Goal: Book appointment/travel/reservation

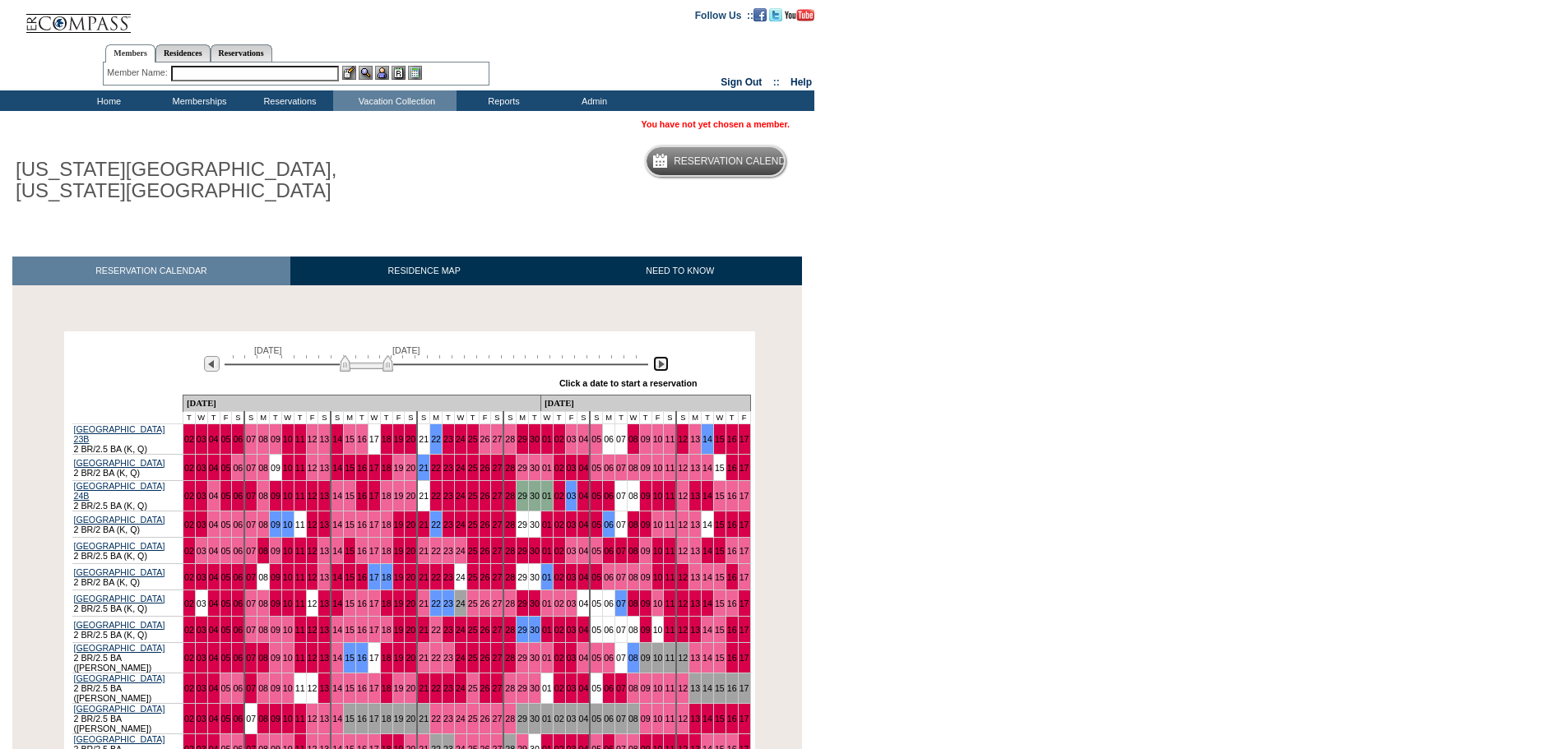
click at [665, 364] on img at bounding box center [661, 364] width 16 height 16
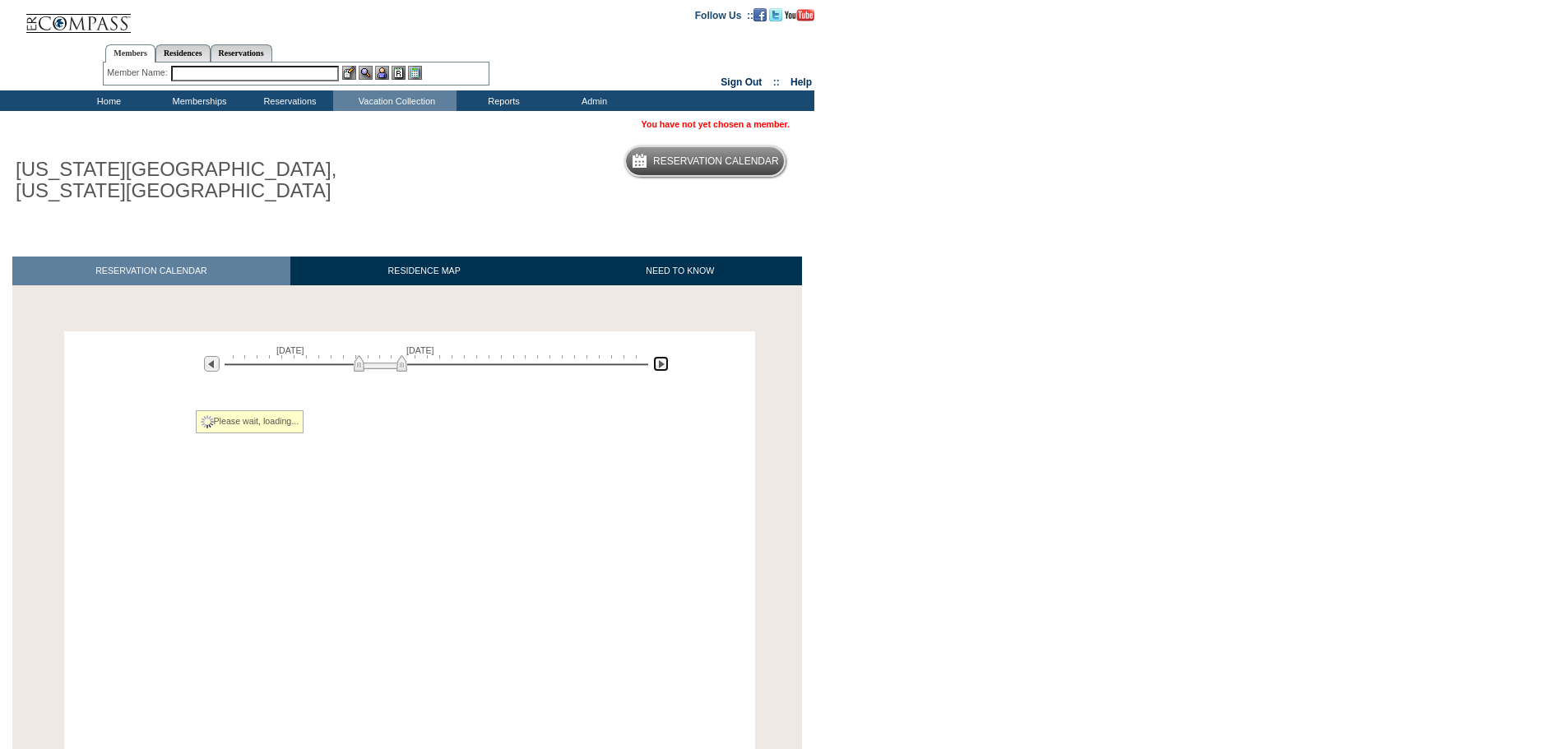
click at [665, 364] on img at bounding box center [661, 364] width 16 height 16
click at [665, 365] on img at bounding box center [661, 364] width 16 height 16
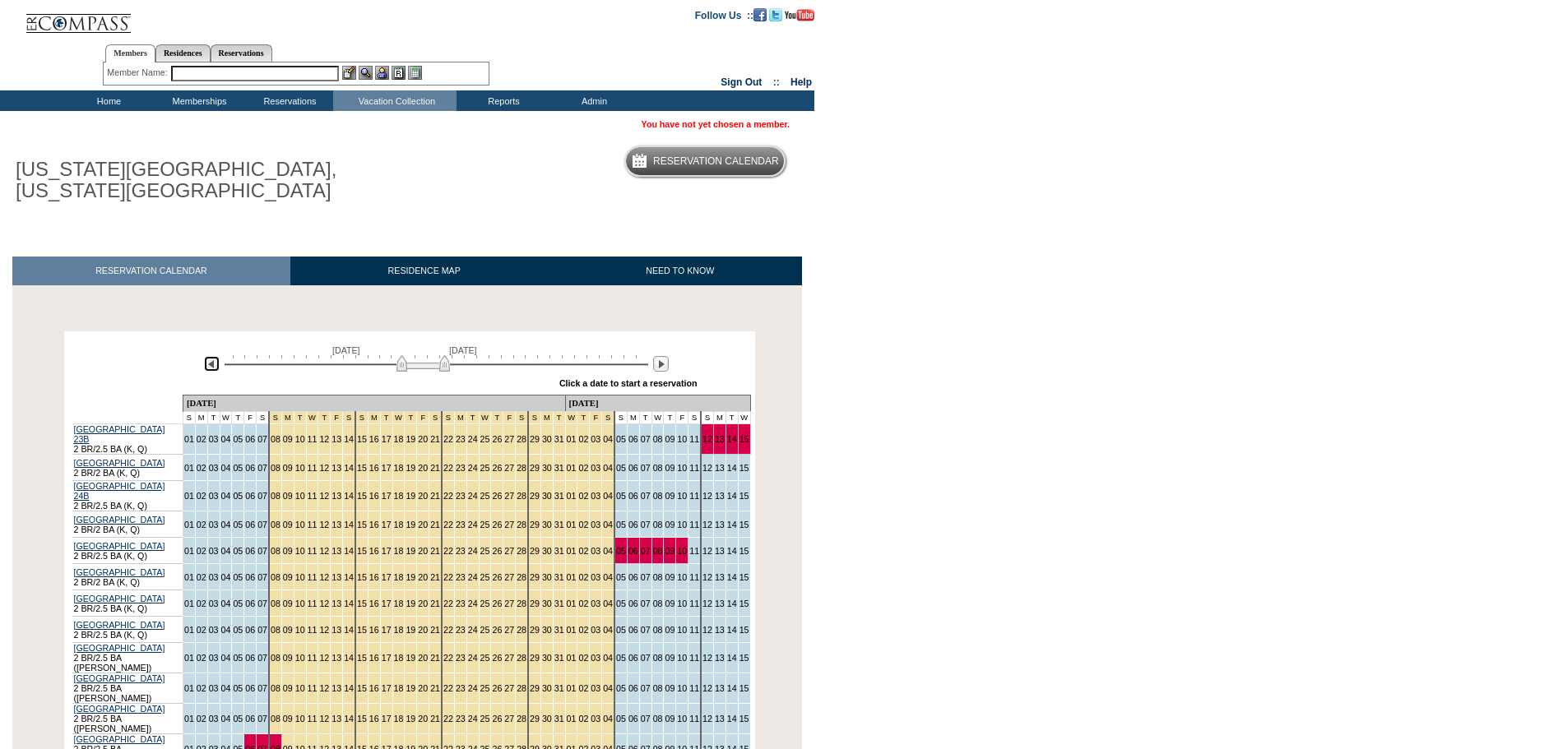
click at [206, 365] on img at bounding box center [212, 364] width 16 height 16
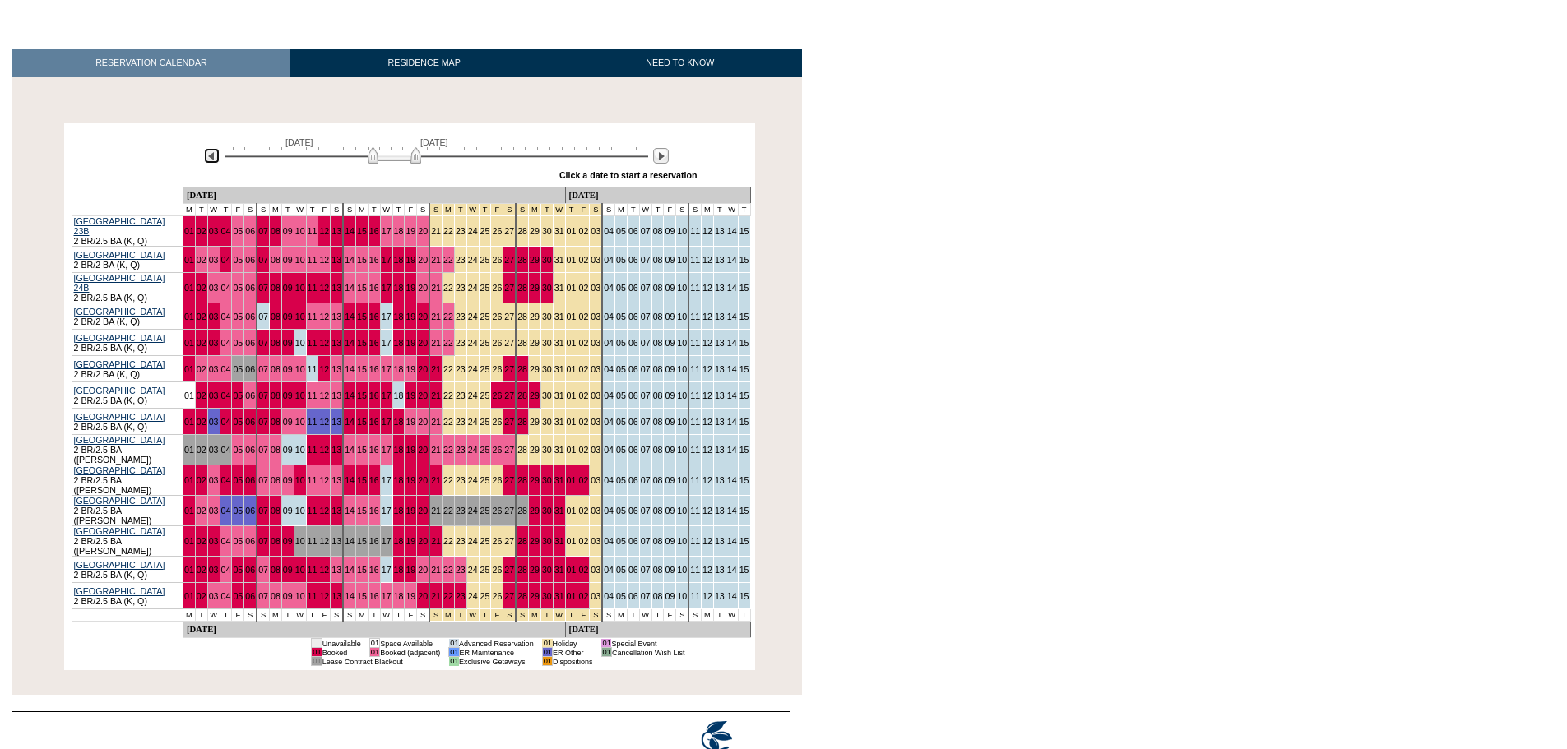
scroll to position [243, 0]
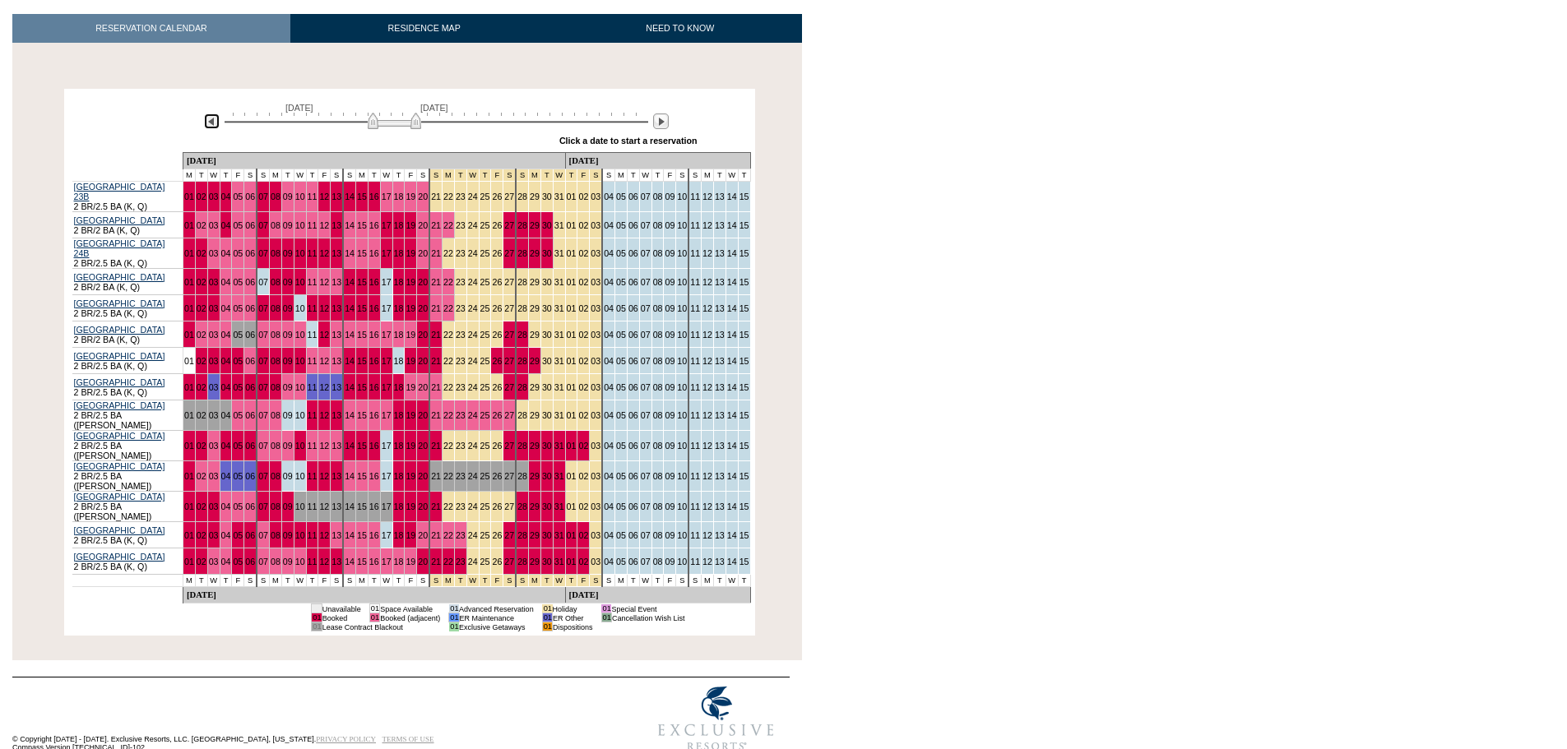
click at [397, 117] on img at bounding box center [394, 121] width 53 height 16
click at [1088, 125] on body "Follow Us ::" at bounding box center [783, 131] width 1567 height 749
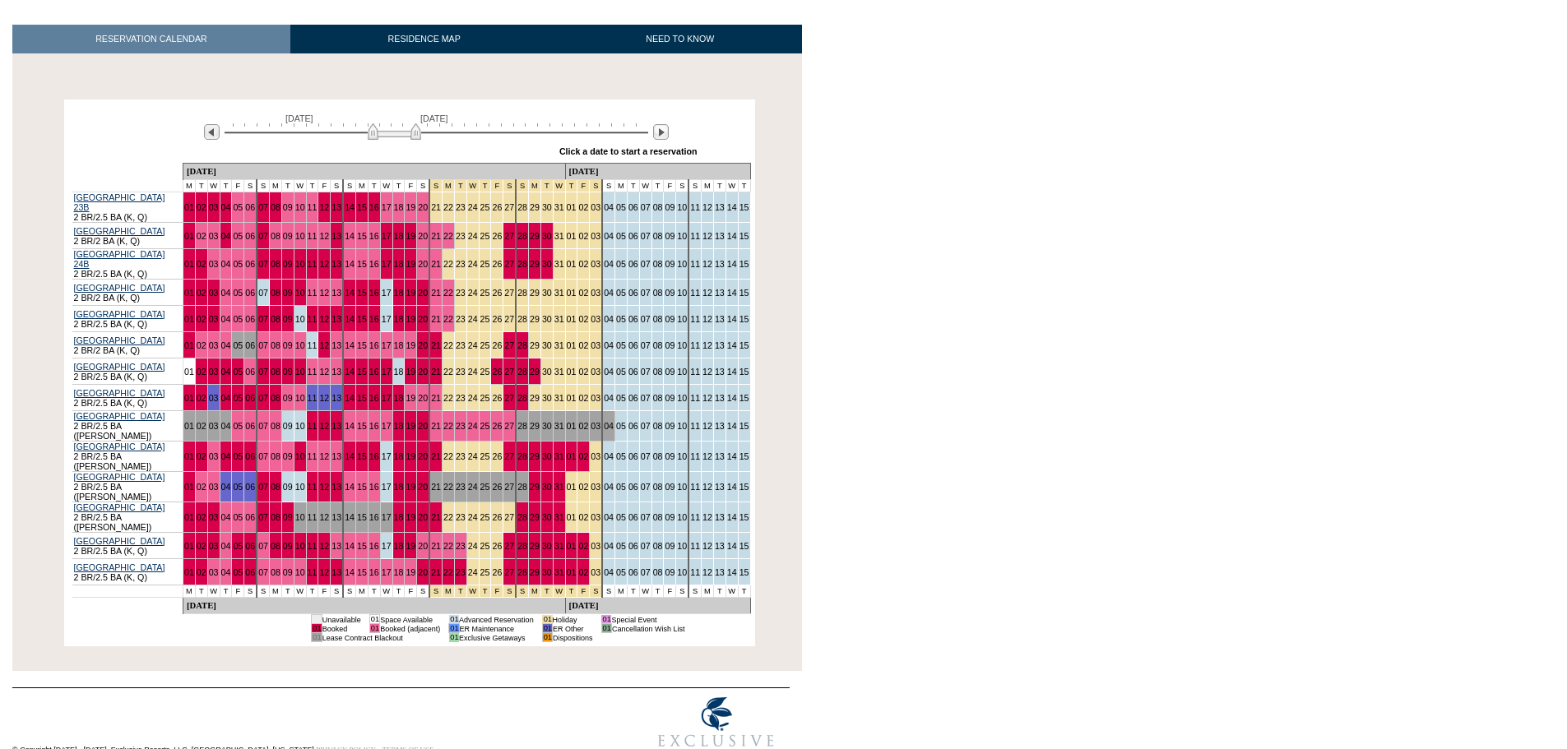
scroll to position [160, 0]
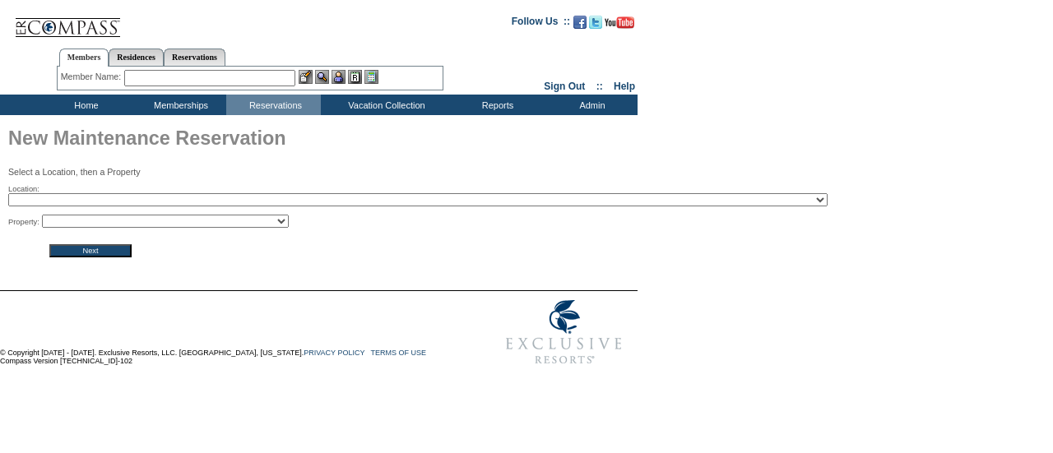
click at [273, 203] on select "2024 The Founders Cup - Eden Club Founders Cup 2025 [US_STATE] [GEOGRAPHIC_DATA…" at bounding box center [417, 199] width 819 height 13
select select "28"
click at [8, 195] on select "2024 The Founders Cup - Eden Club Founders Cup 2025 Kentucky Derby - 2025 Kentu…" at bounding box center [417, 199] width 819 height 13
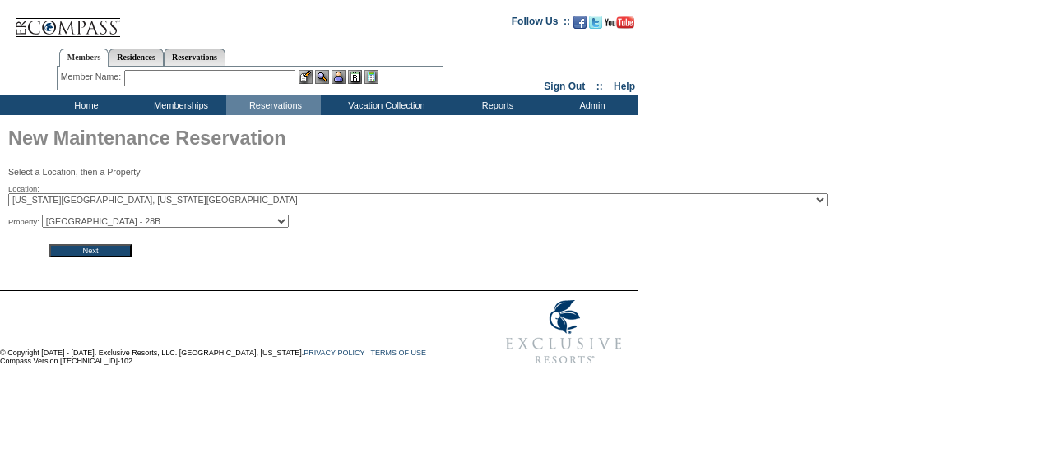
click at [242, 225] on select "[GEOGRAPHIC_DATA] - [GEOGRAPHIC_DATA] - [GEOGRAPHIC_DATA] - [GEOGRAPHIC_DATA] -…" at bounding box center [165, 221] width 247 height 13
click at [155, 233] on div "Next" at bounding box center [322, 243] width 629 height 30
click at [116, 257] on input "Next" at bounding box center [90, 250] width 82 height 13
